Goal: Find specific page/section: Find specific page/section

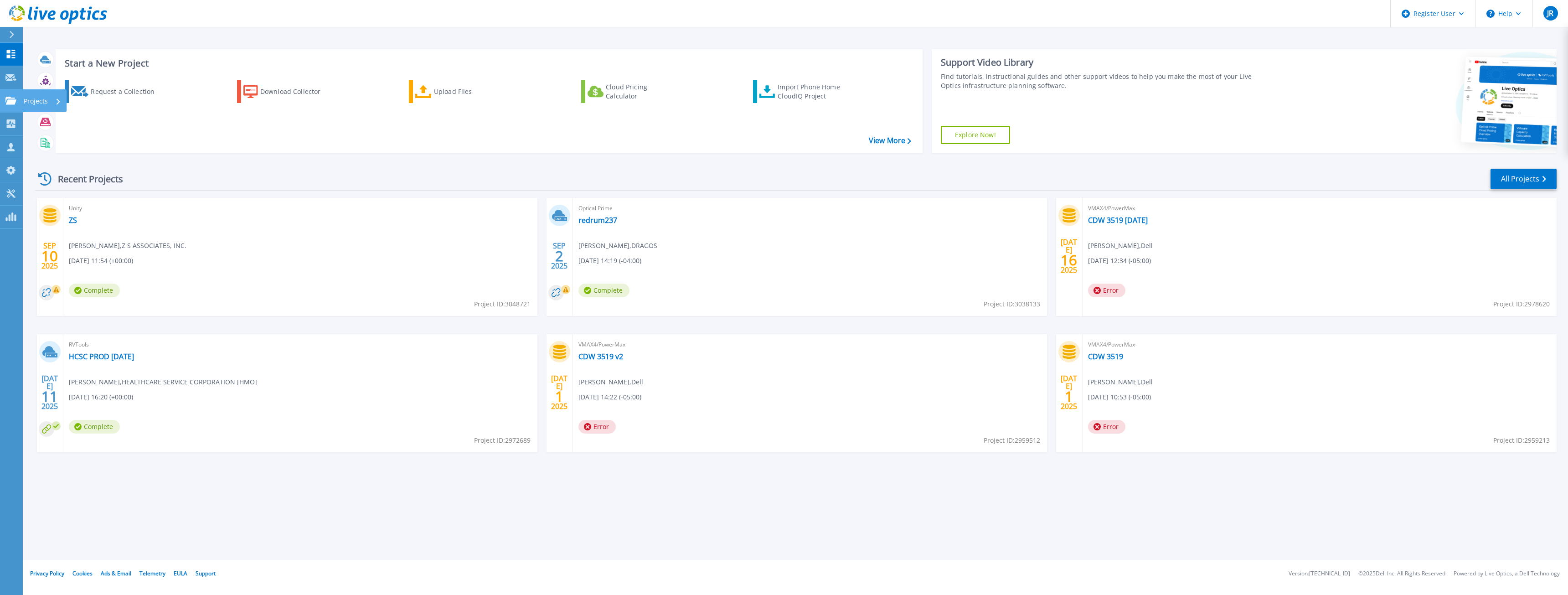
click at [12, 99] on icon at bounding box center [11, 100] width 11 height 8
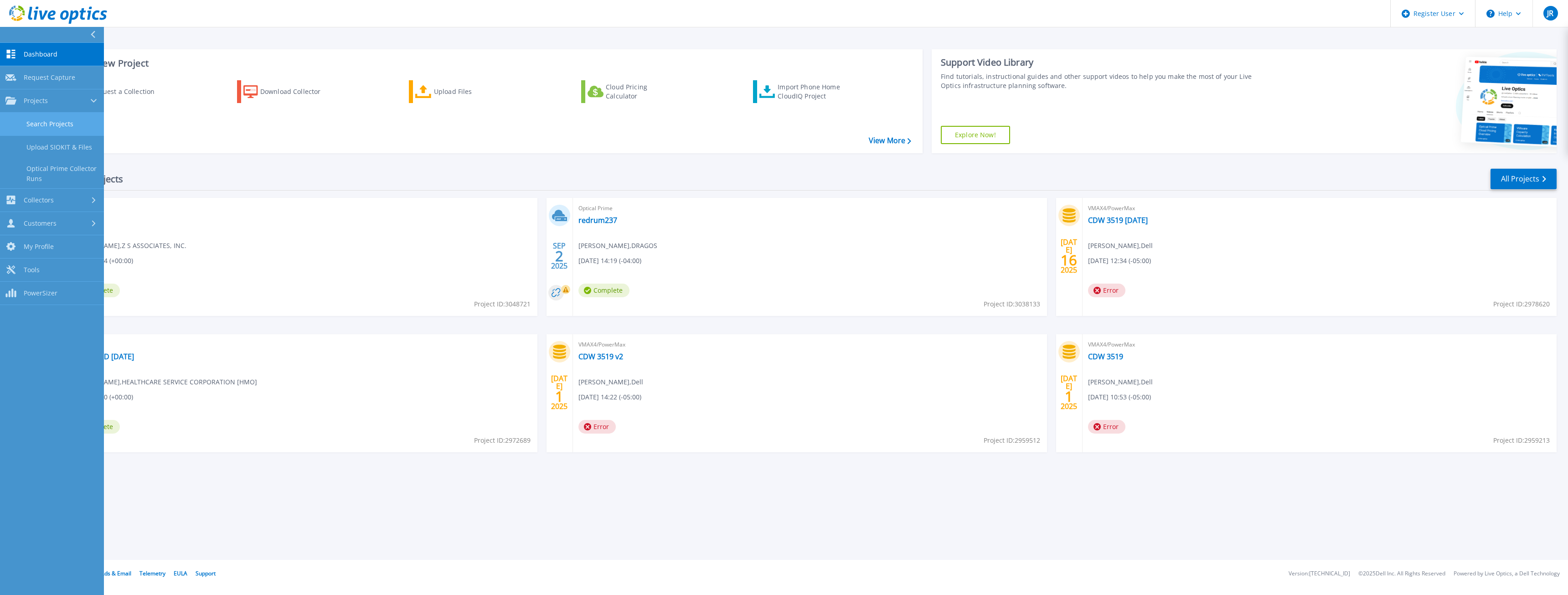
click at [51, 119] on link "Search Projects" at bounding box center [51, 124] width 104 height 23
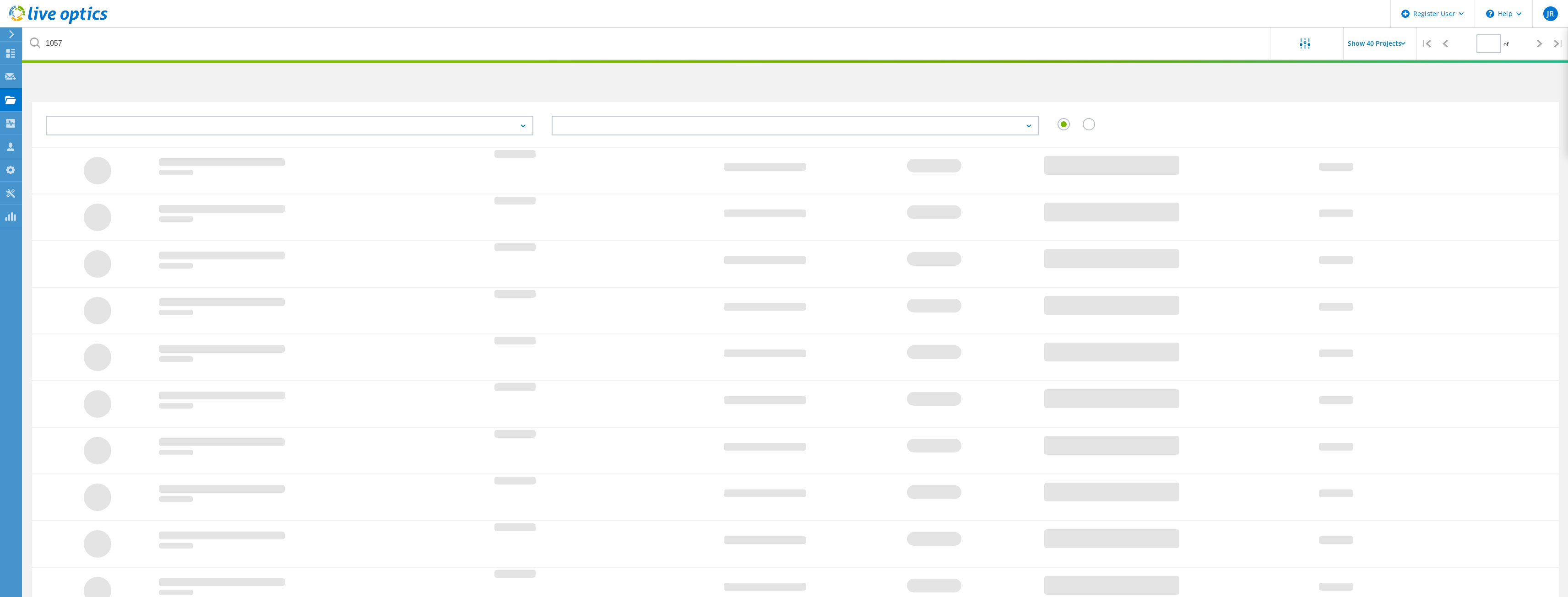
type input "1"
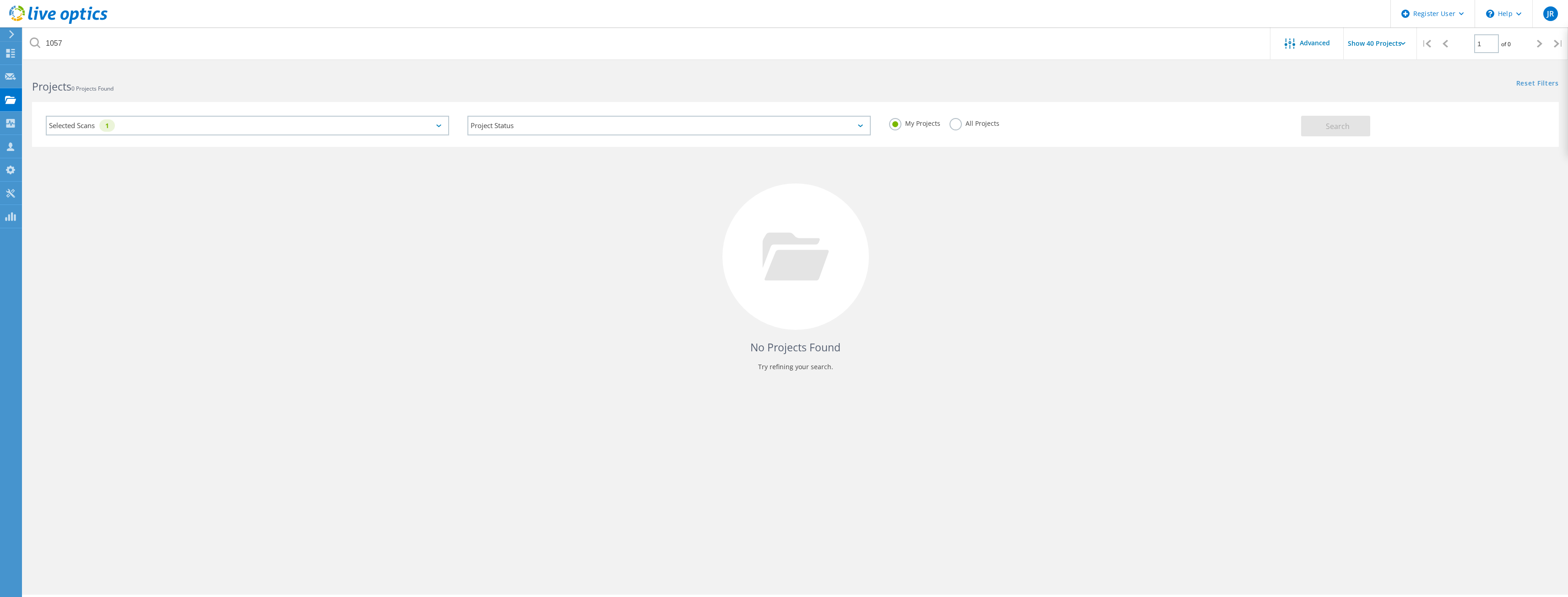
click at [357, 122] on div "Selected Scans 1" at bounding box center [247, 126] width 403 height 20
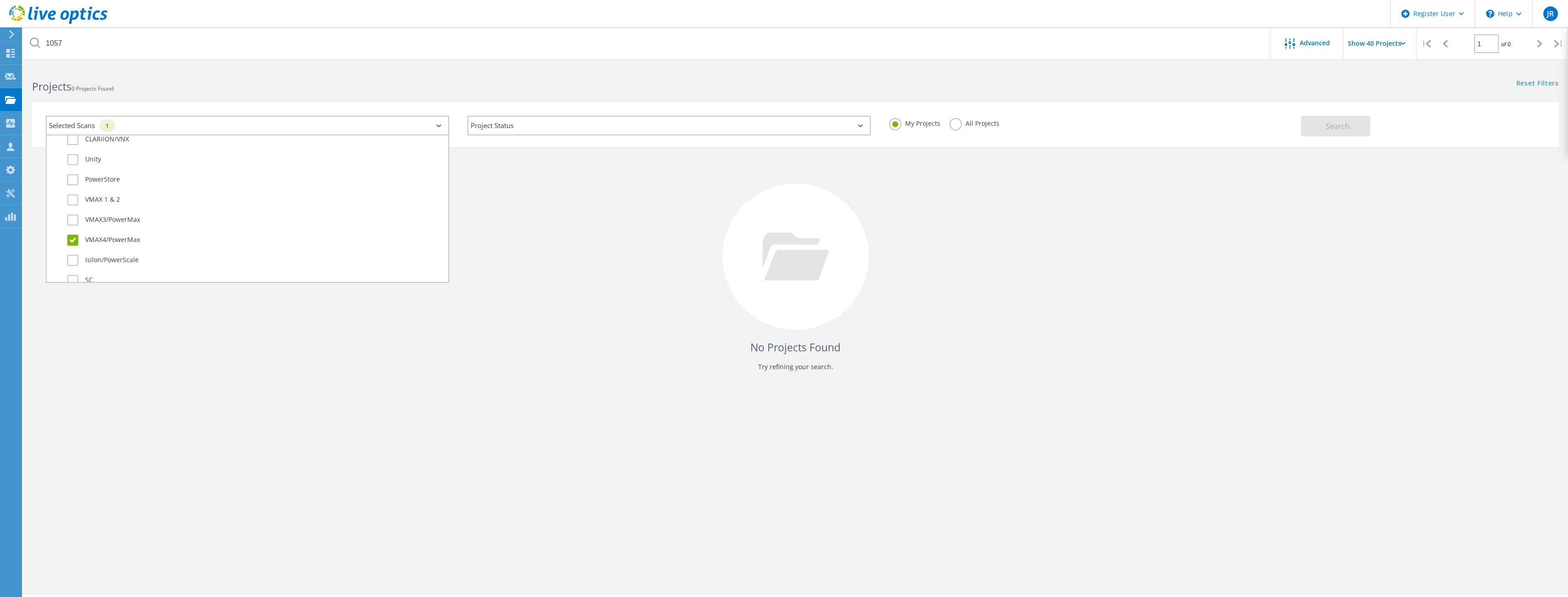
scroll to position [229, 0]
click at [71, 241] on label "VMAX4/PowerMax" at bounding box center [256, 238] width 377 height 11
click at [0, 0] on input "VMAX4/PowerMax" at bounding box center [0, 0] width 0 height 0
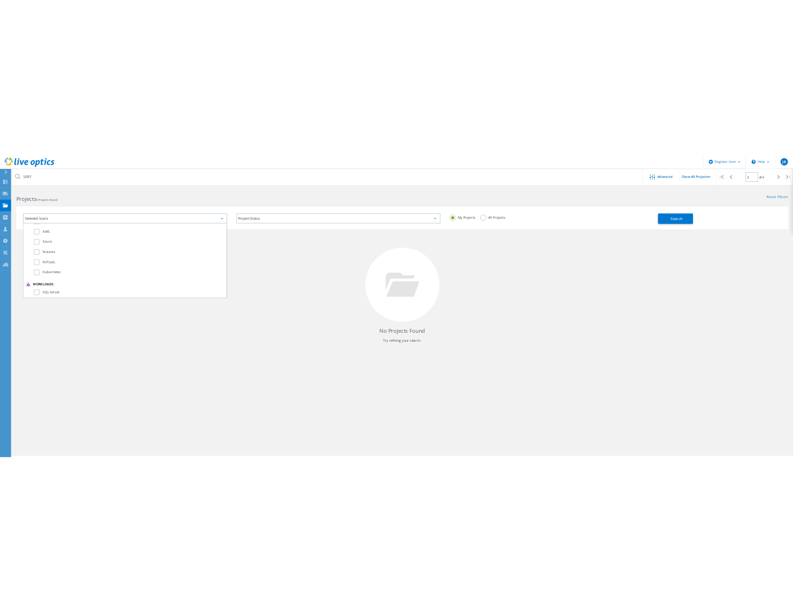
scroll to position [0, 0]
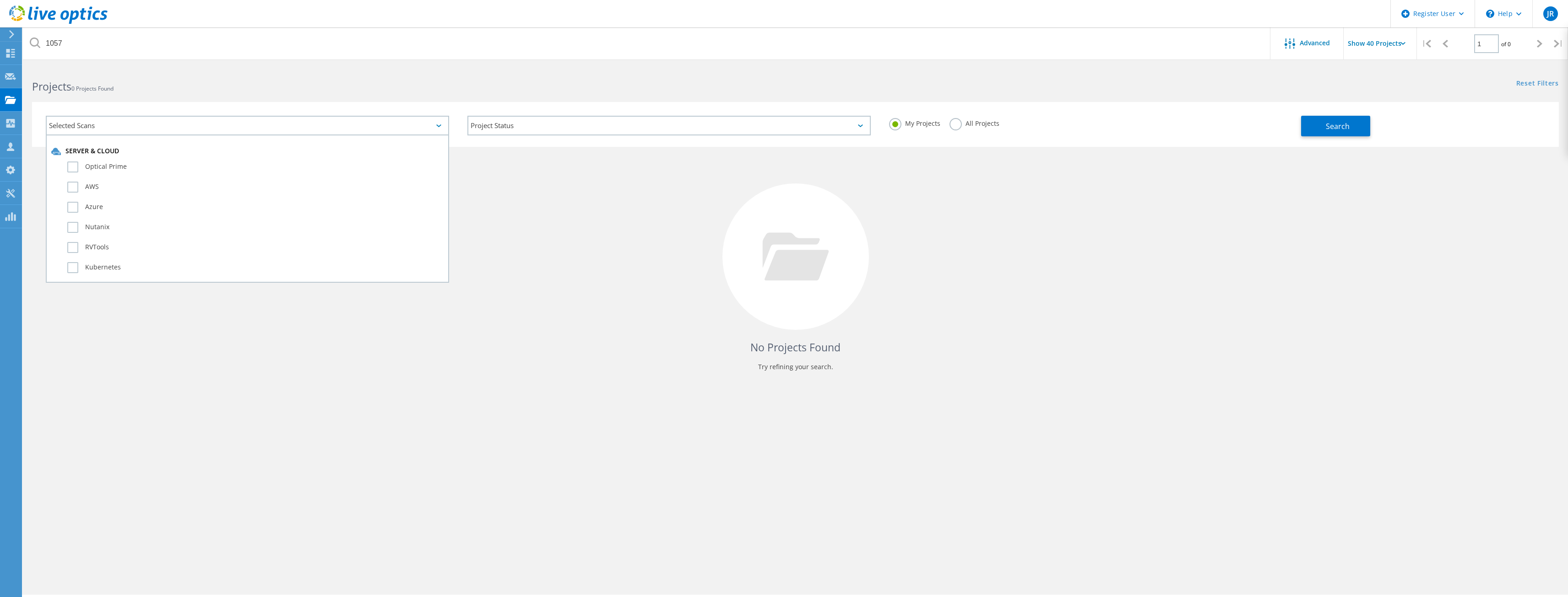
click at [965, 126] on label "All Projects" at bounding box center [974, 122] width 50 height 9
click at [0, 0] on input "All Projects" at bounding box center [0, 0] width 0 height 0
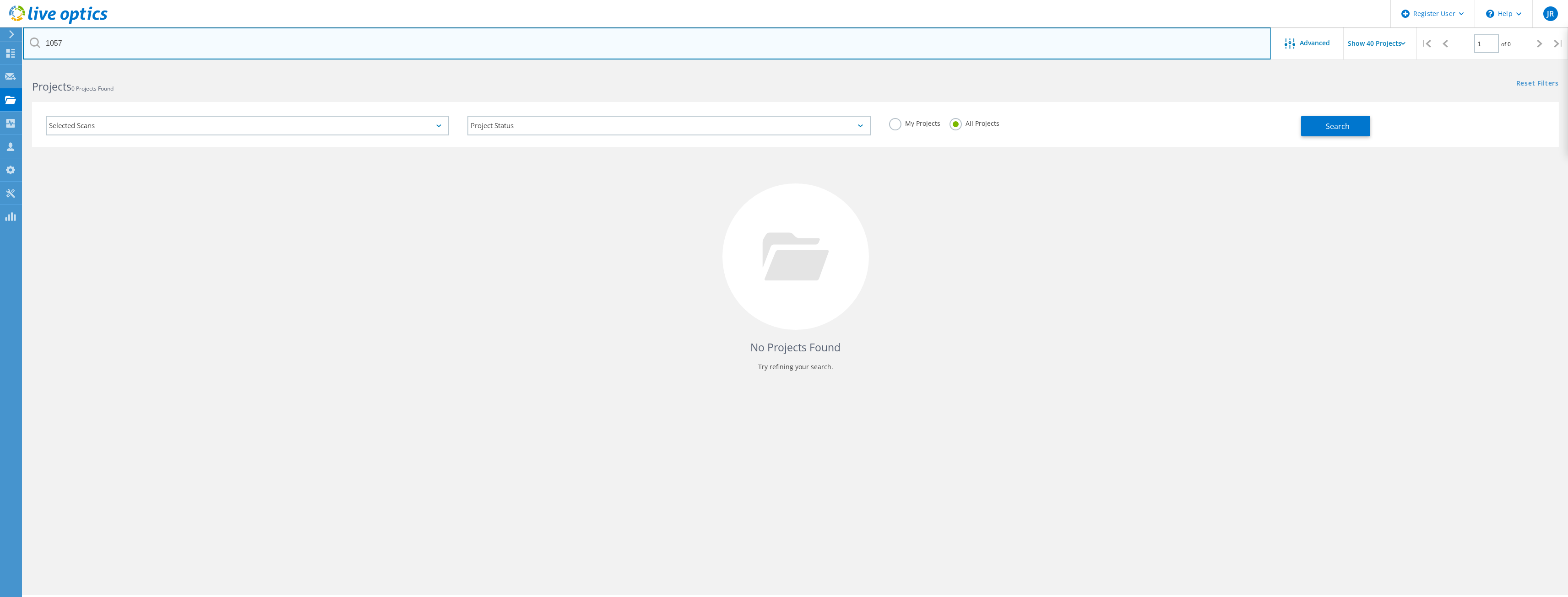
click at [197, 53] on input "1057" at bounding box center [646, 43] width 1248 height 32
drag, startPoint x: 213, startPoint y: 49, endPoint x: 0, endPoint y: 40, distance: 213.2
click at [0, 66] on div "Register User \n Help Explore Helpful Articles Contact Support JR Dell User Jak…" at bounding box center [784, 344] width 1568 height 556
click at [68, 40] on input "1057" at bounding box center [646, 43] width 1248 height 32
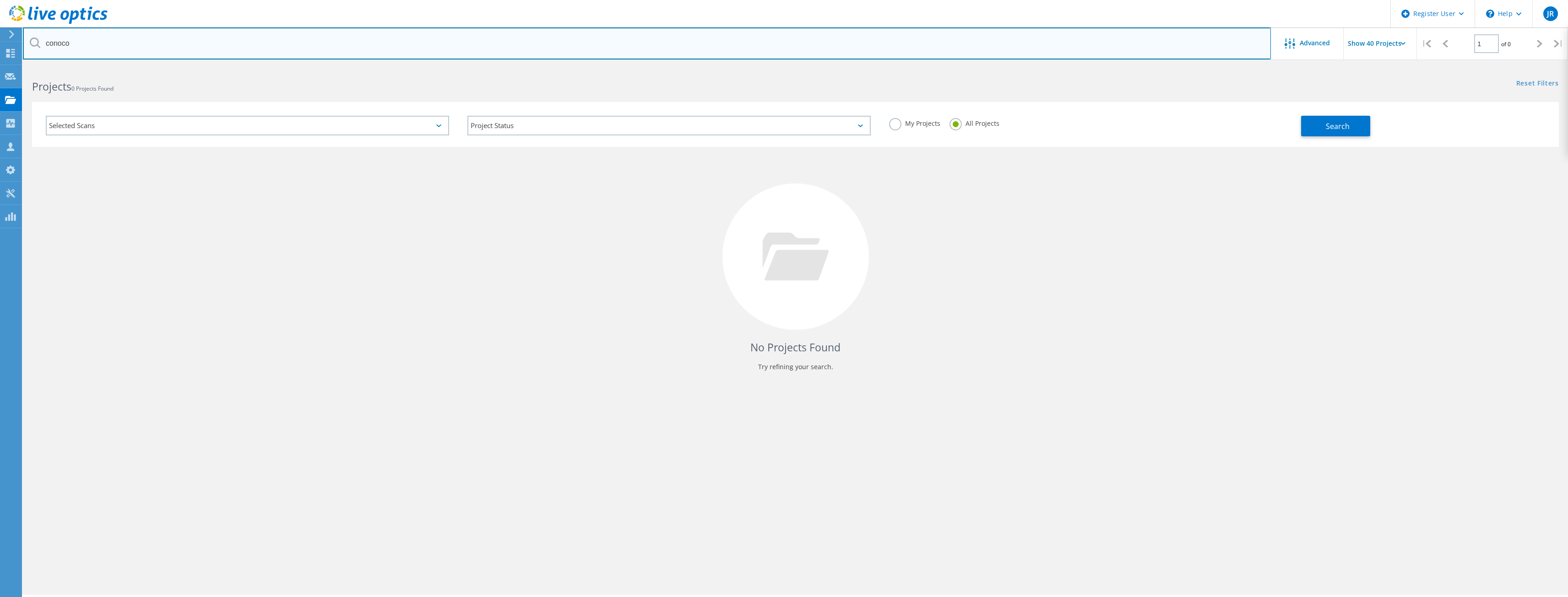
type input "conoco"
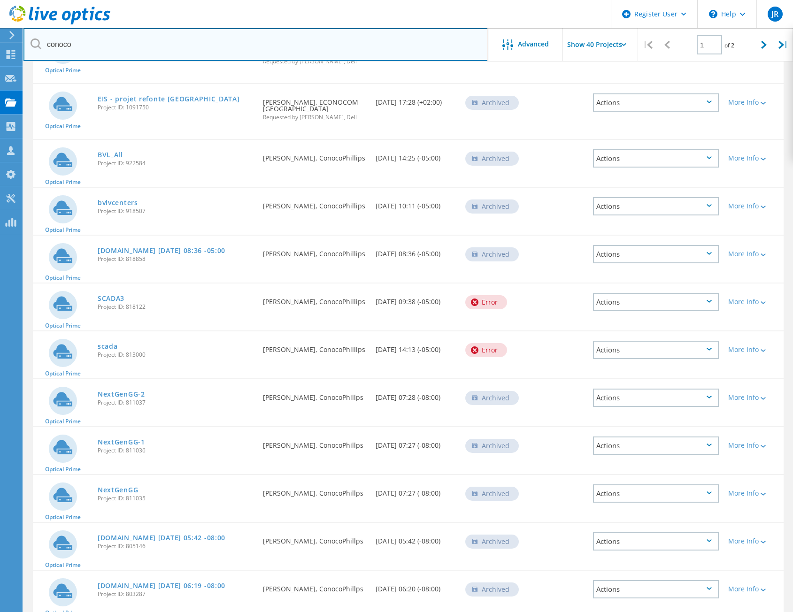
scroll to position [1557, 0]
